Goal: Information Seeking & Learning: Stay updated

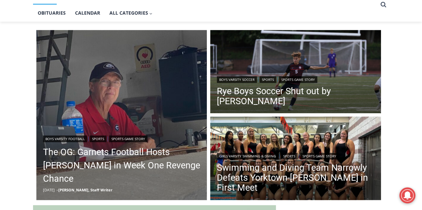
scroll to position [184, 0]
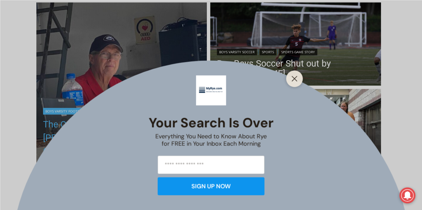
click at [134, 148] on div "Your Search is Over Everything You Need to Know About Rye for FREE in Your Inbo…" at bounding box center [211, 105] width 422 height 210
click at [290, 82] on button "Close" at bounding box center [294, 78] width 9 height 9
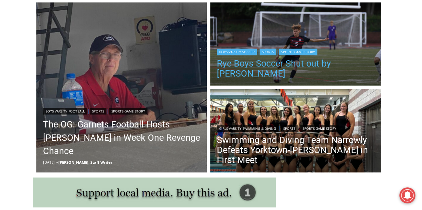
click at [323, 69] on link "Rye Boys Soccer Shut out by [PERSON_NAME]" at bounding box center [295, 69] width 157 height 20
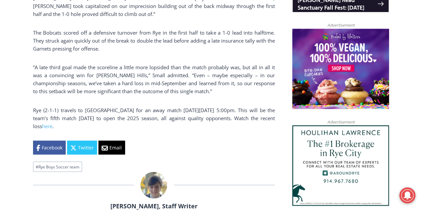
scroll to position [530, 0]
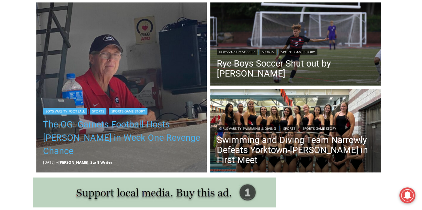
click at [92, 145] on link "The OG: Garnets Football Hosts [PERSON_NAME] in Week One Revenge Chance" at bounding box center [121, 138] width 157 height 40
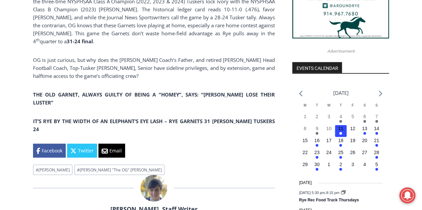
scroll to position [690, 0]
